Goal: Task Accomplishment & Management: Use online tool/utility

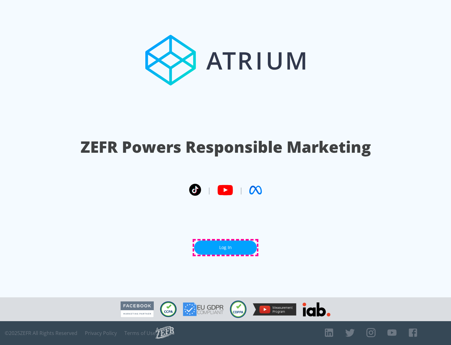
click at [226, 247] on link "Log In" at bounding box center [225, 247] width 63 height 14
